Goal: Transaction & Acquisition: Purchase product/service

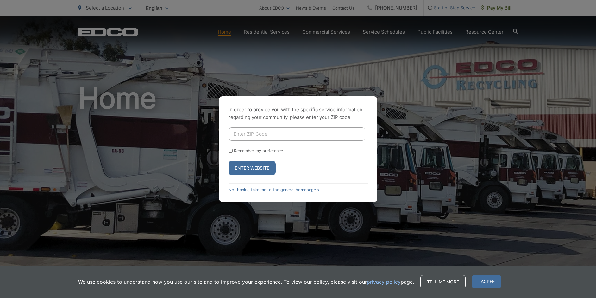
click at [309, 129] on input "Enter ZIP Code" at bounding box center [297, 133] width 137 height 13
type input "92026"
click at [253, 151] on label "Remember my preference" at bounding box center [258, 150] width 49 height 5
click at [233, 151] on input "Remember my preference" at bounding box center [231, 150] width 4 height 4
checkbox input "true"
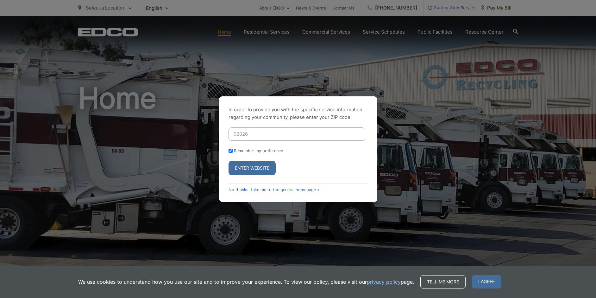
checkbox input "true"
click at [261, 171] on button "Enter Website" at bounding box center [252, 167] width 47 height 15
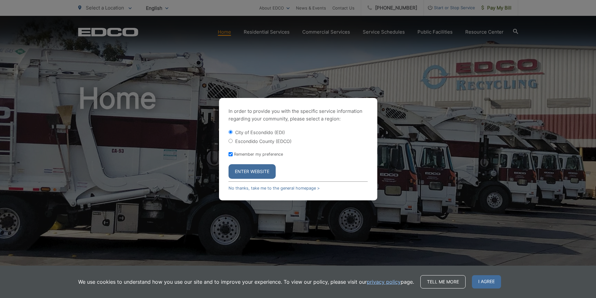
click at [265, 140] on label "Escondido County (EDCO)" at bounding box center [263, 140] width 56 height 5
click at [233, 140] on input "Escondido County (EDCO)" at bounding box center [231, 141] width 4 height 4
radio input "true"
click at [257, 165] on button "Enter Website" at bounding box center [252, 171] width 47 height 15
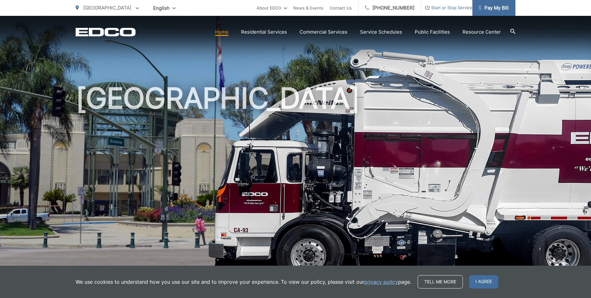
click at [498, 9] on span "Pay My Bill" at bounding box center [494, 8] width 30 height 8
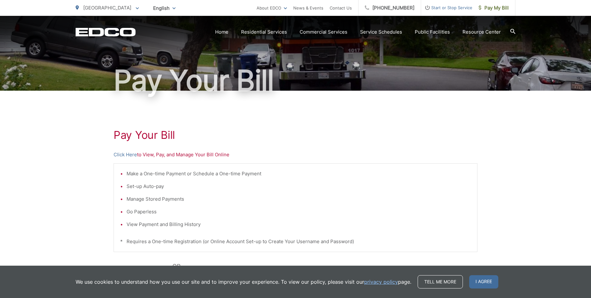
scroll to position [95, 0]
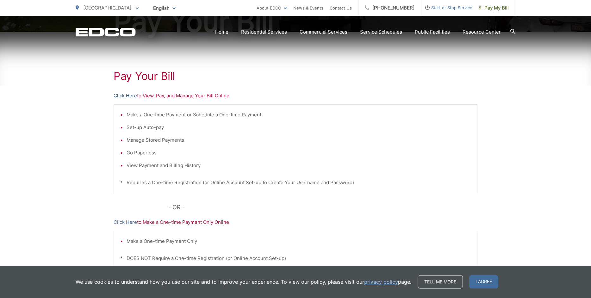
click at [122, 98] on link "Click Here" at bounding box center [125, 96] width 23 height 8
